Goal: Check status: Check status

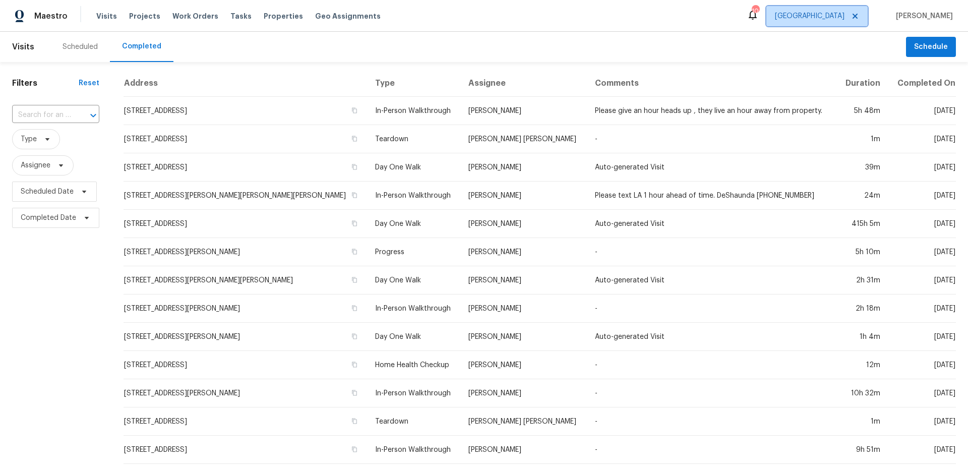
click at [845, 18] on span "[GEOGRAPHIC_DATA]" at bounding box center [810, 16] width 70 height 10
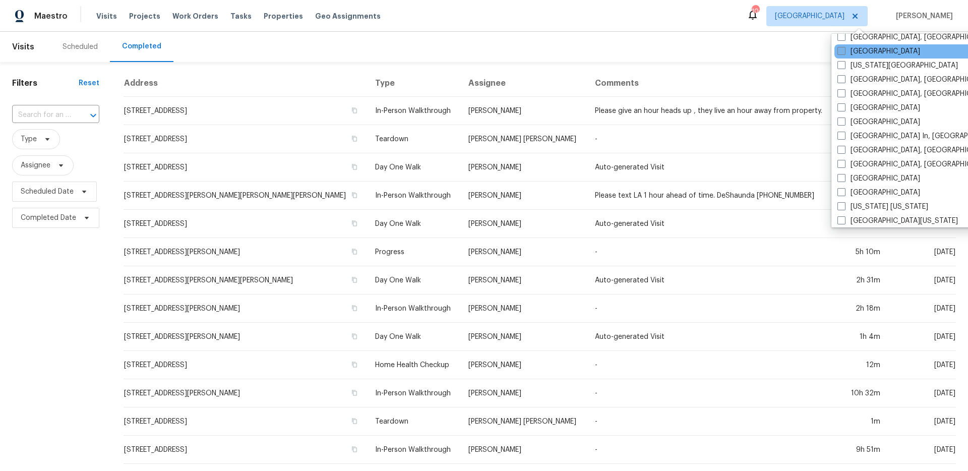
scroll to position [474, 0]
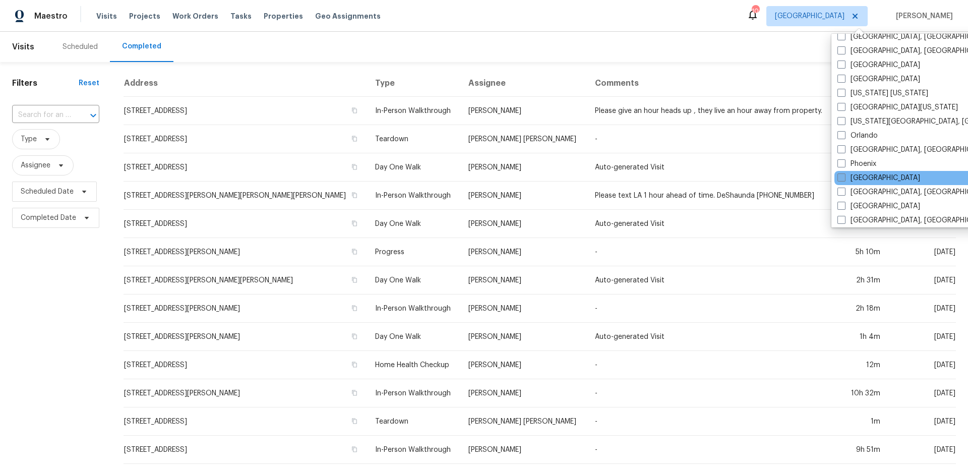
click at [844, 175] on span at bounding box center [842, 178] width 8 height 8
click at [844, 175] on input "[GEOGRAPHIC_DATA]" at bounding box center [841, 176] width 7 height 7
checkbox input "true"
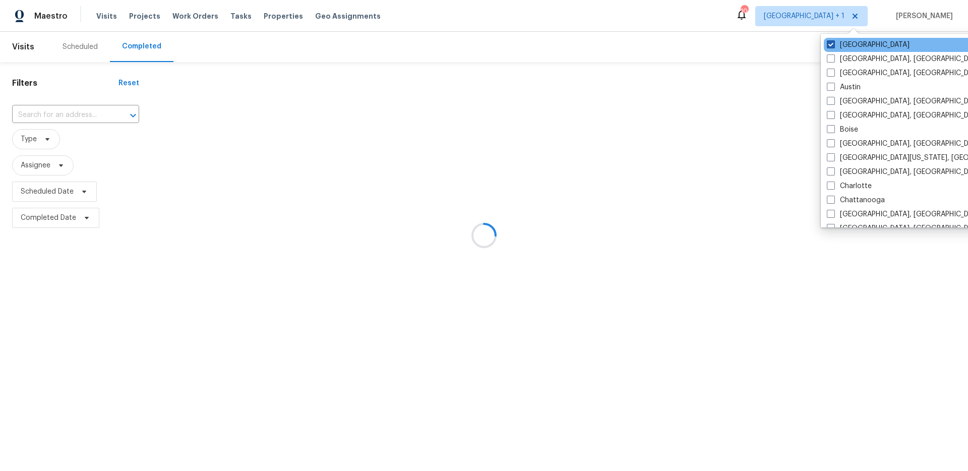
click at [842, 46] on label "[GEOGRAPHIC_DATA]" at bounding box center [868, 45] width 83 height 10
click at [834, 46] on input "[GEOGRAPHIC_DATA]" at bounding box center [830, 43] width 7 height 7
checkbox input "false"
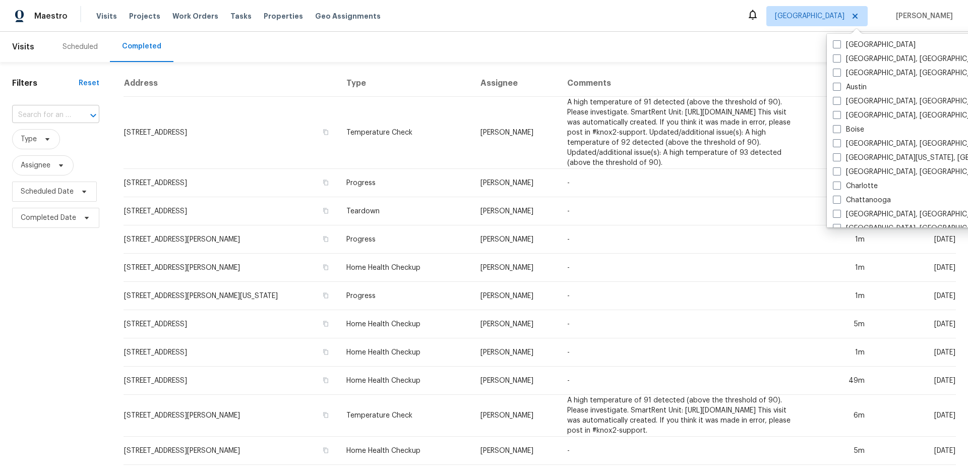
click at [67, 116] on input "text" at bounding box center [41, 115] width 59 height 16
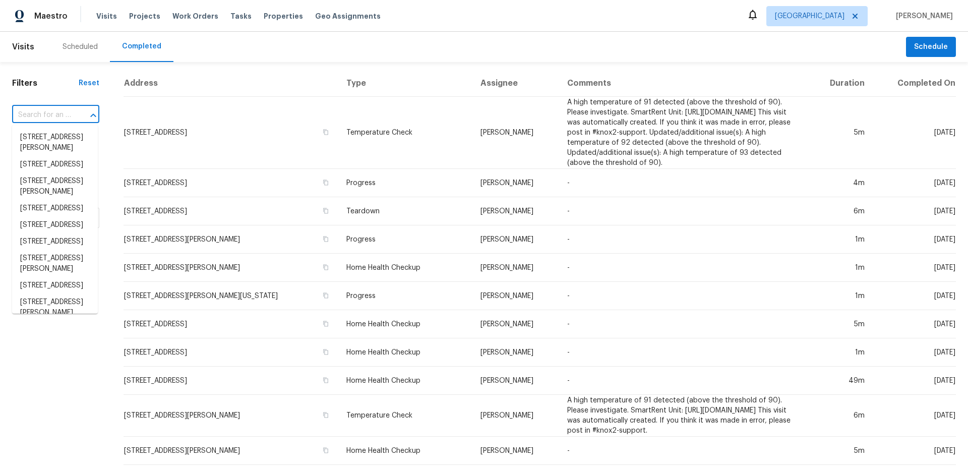
paste input "[STREET_ADDRESS]"
type input "[STREET_ADDRESS]"
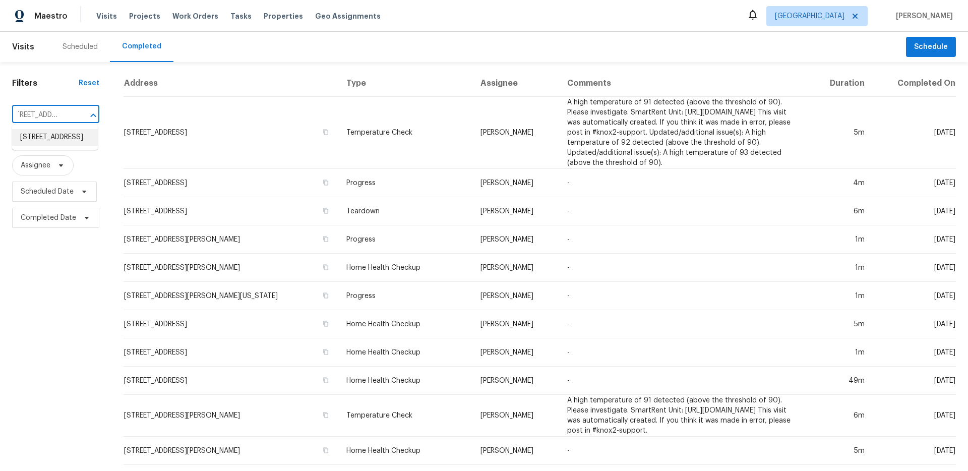
click at [72, 140] on li "[STREET_ADDRESS]" at bounding box center [55, 137] width 86 height 17
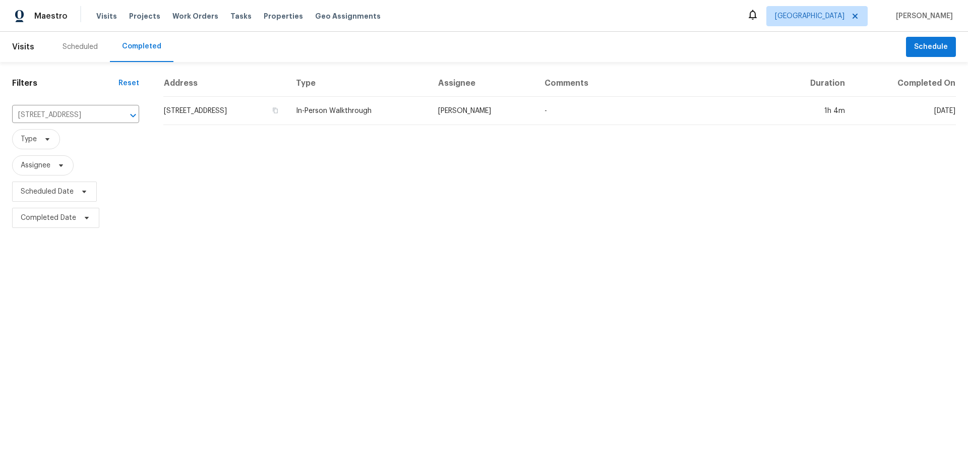
click at [395, 124] on td "In-Person Walkthrough" at bounding box center [359, 111] width 142 height 28
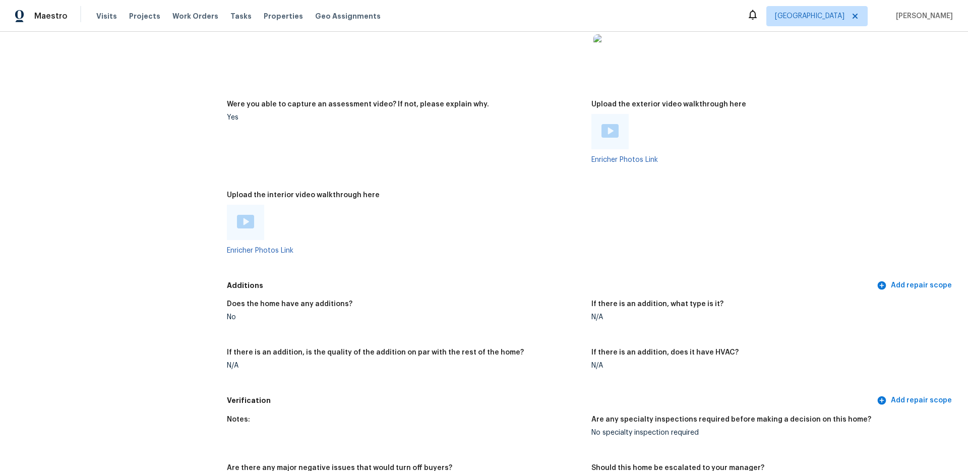
scroll to position [2081, 0]
click at [256, 222] on div at bounding box center [245, 220] width 37 height 35
click at [242, 215] on img at bounding box center [245, 220] width 17 height 14
